Goal: Check status: Check status

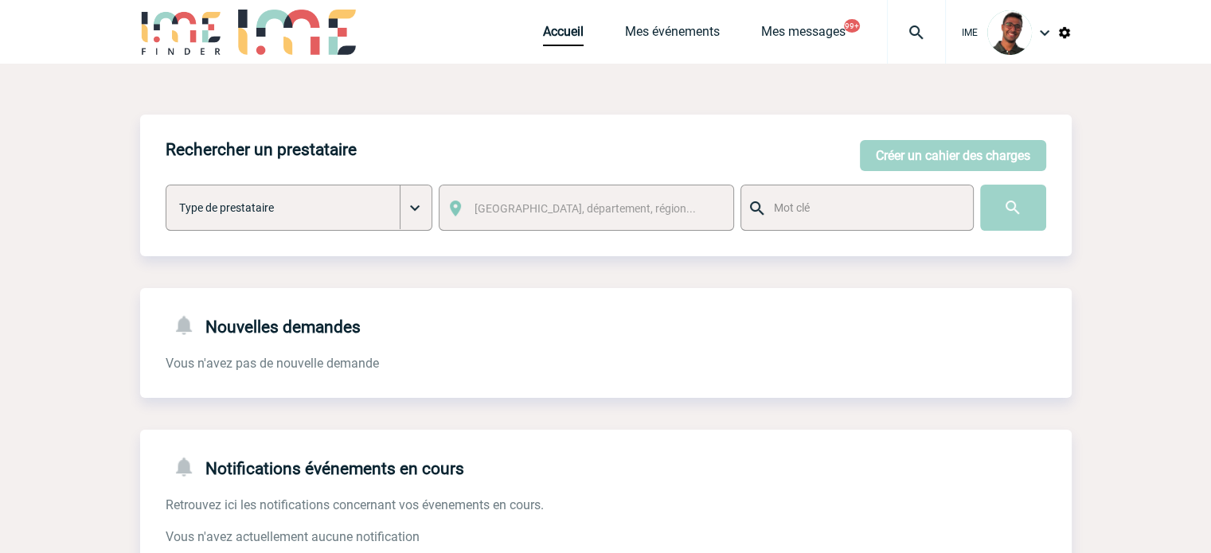
click at [620, 31] on span "Accueil" at bounding box center [584, 31] width 82 height 15
click at [625, 31] on link "Mes événements" at bounding box center [672, 35] width 95 height 22
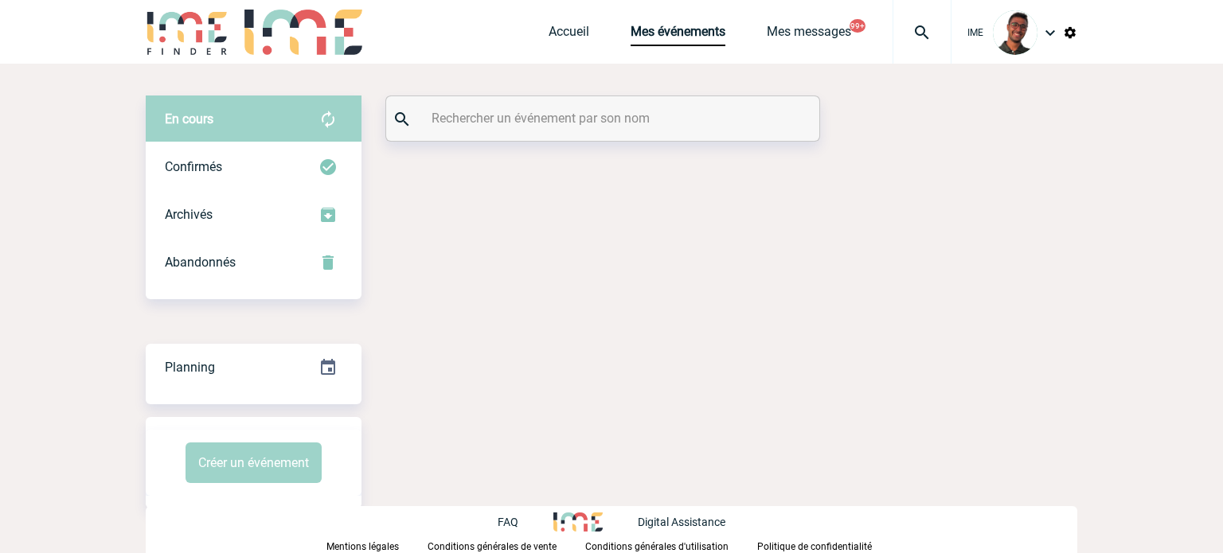
click at [577, 124] on input "text" at bounding box center [605, 118] width 354 height 23
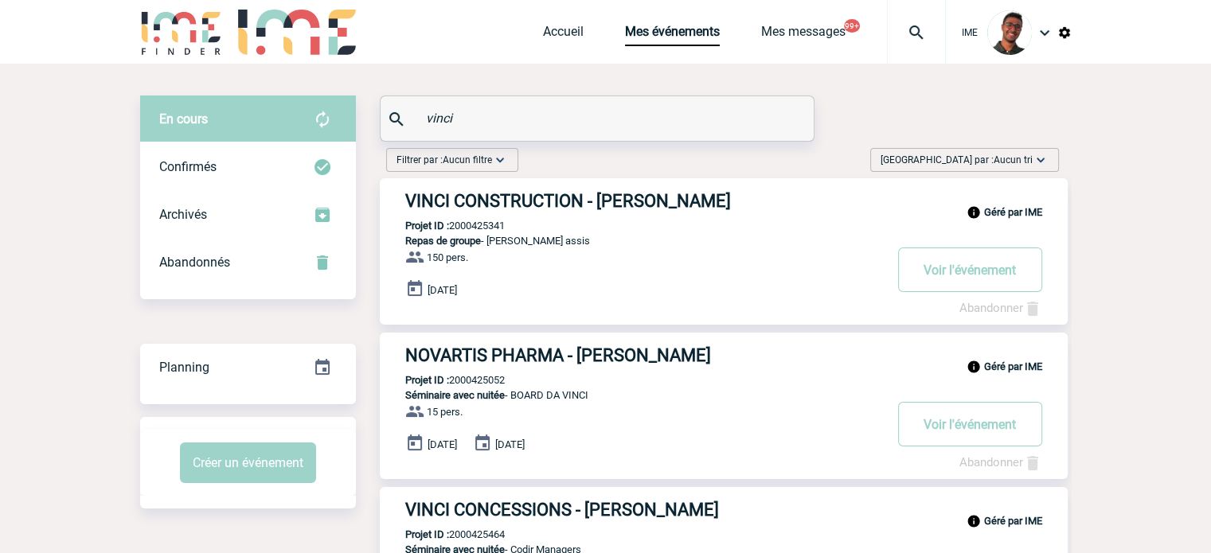
type input "vinci"
click at [1035, 155] on img at bounding box center [1041, 160] width 16 height 16
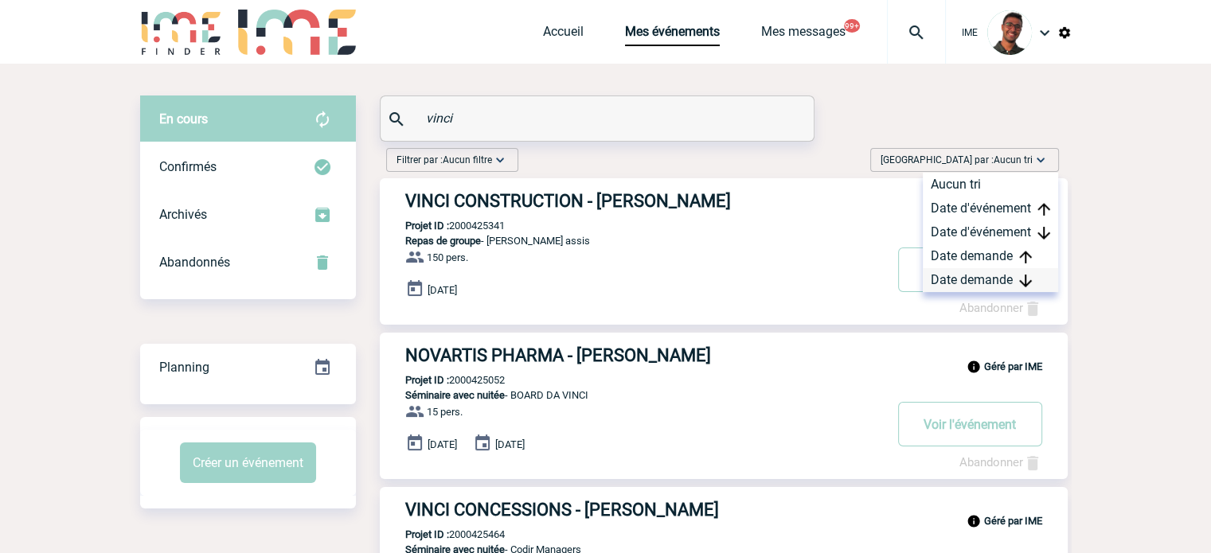
click at [984, 278] on div "Date demande" at bounding box center [990, 280] width 135 height 24
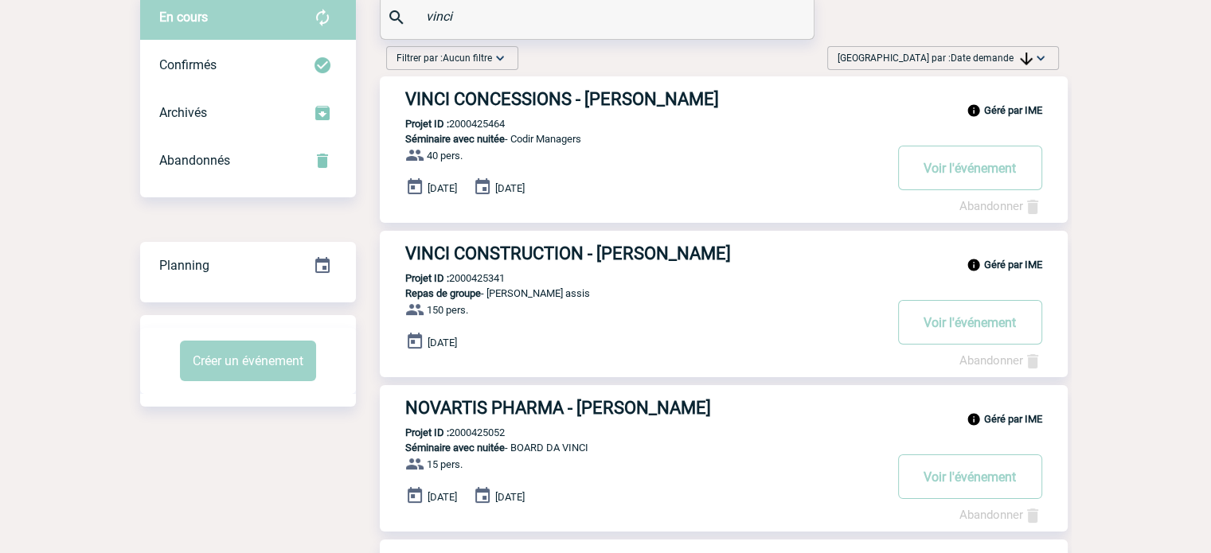
scroll to position [150, 0]
